Goal: Transaction & Acquisition: Purchase product/service

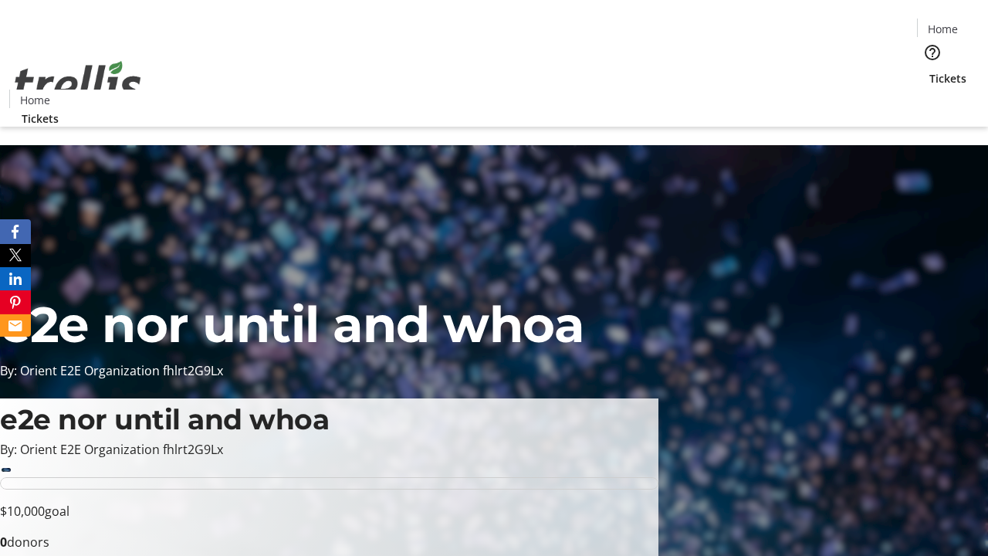
click at [929, 70] on span "Tickets" at bounding box center [947, 78] width 37 height 16
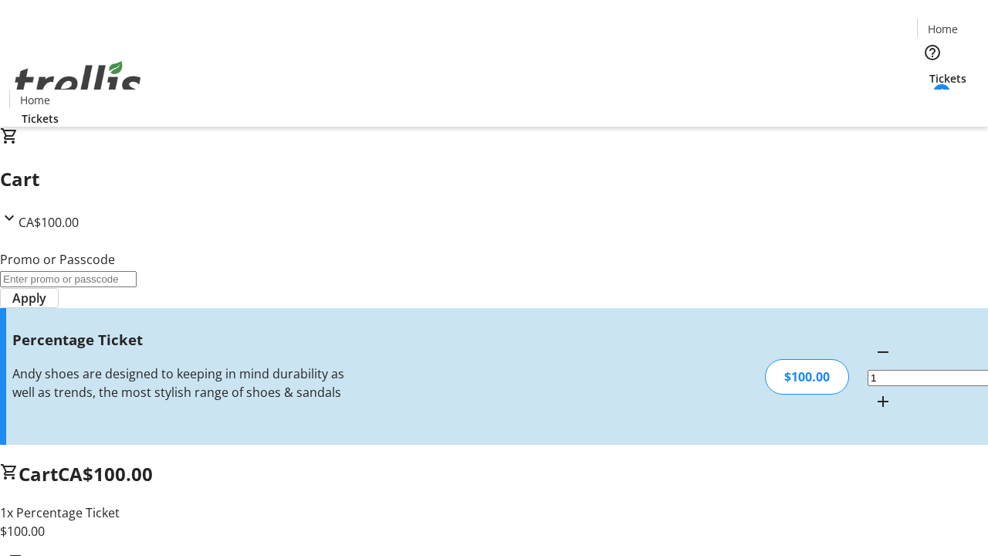
type input "BAR"
